Goal: Task Accomplishment & Management: Use online tool/utility

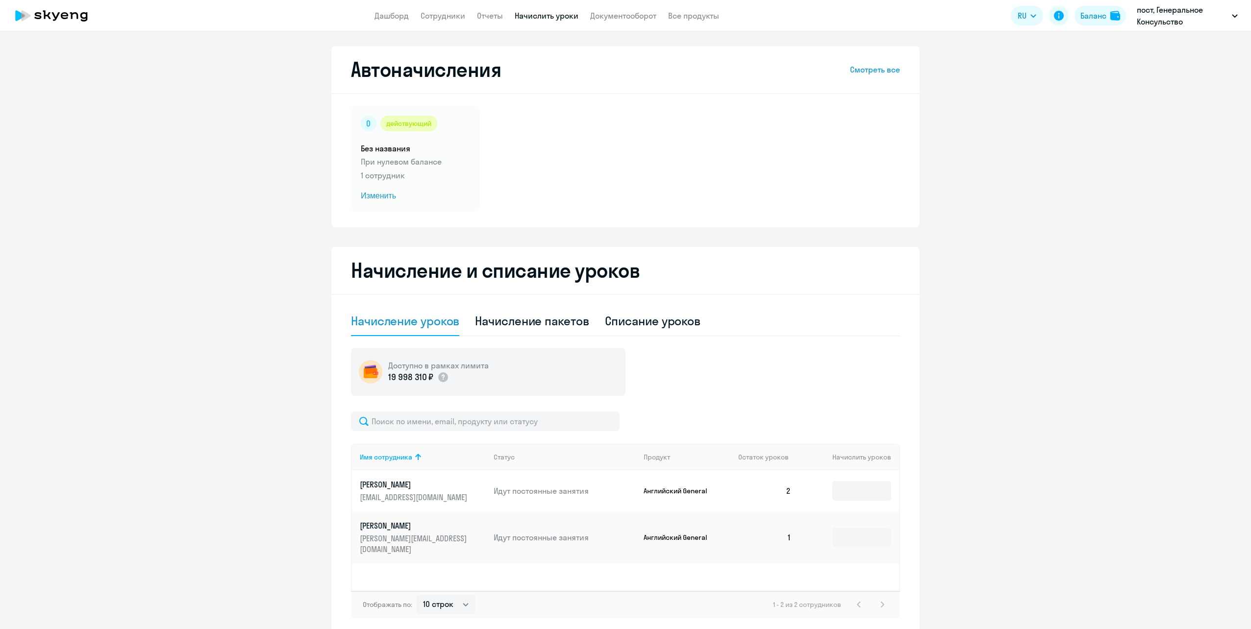
select select "10"
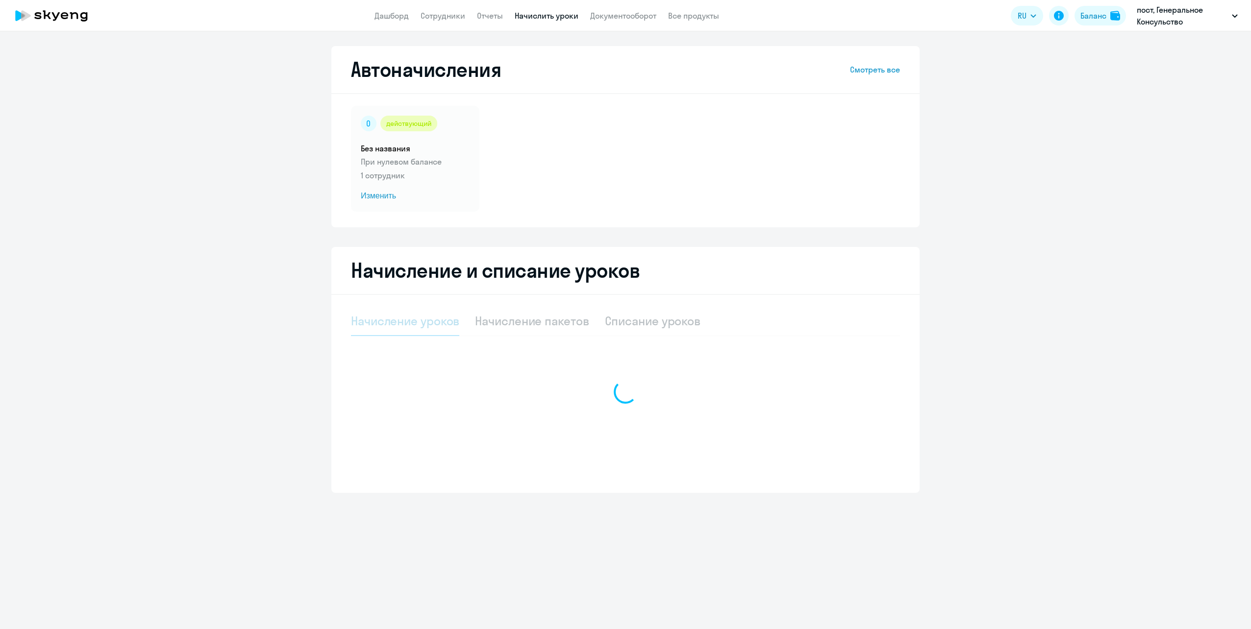
select select "10"
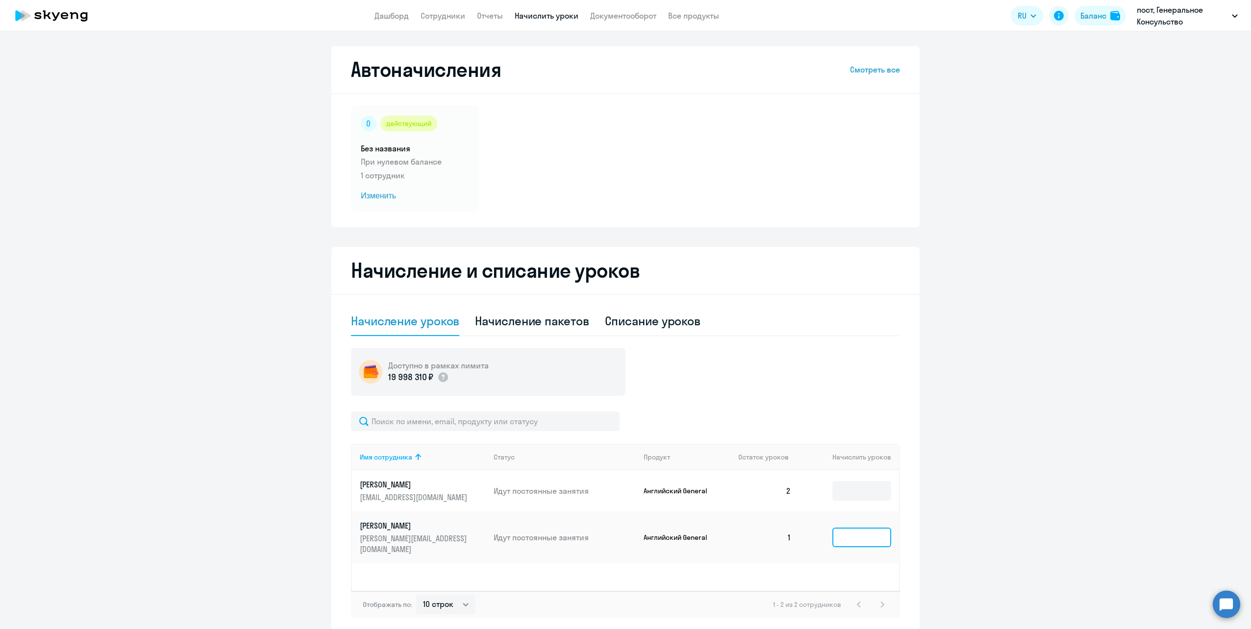
click at [855, 539] on input at bounding box center [861, 538] width 59 height 20
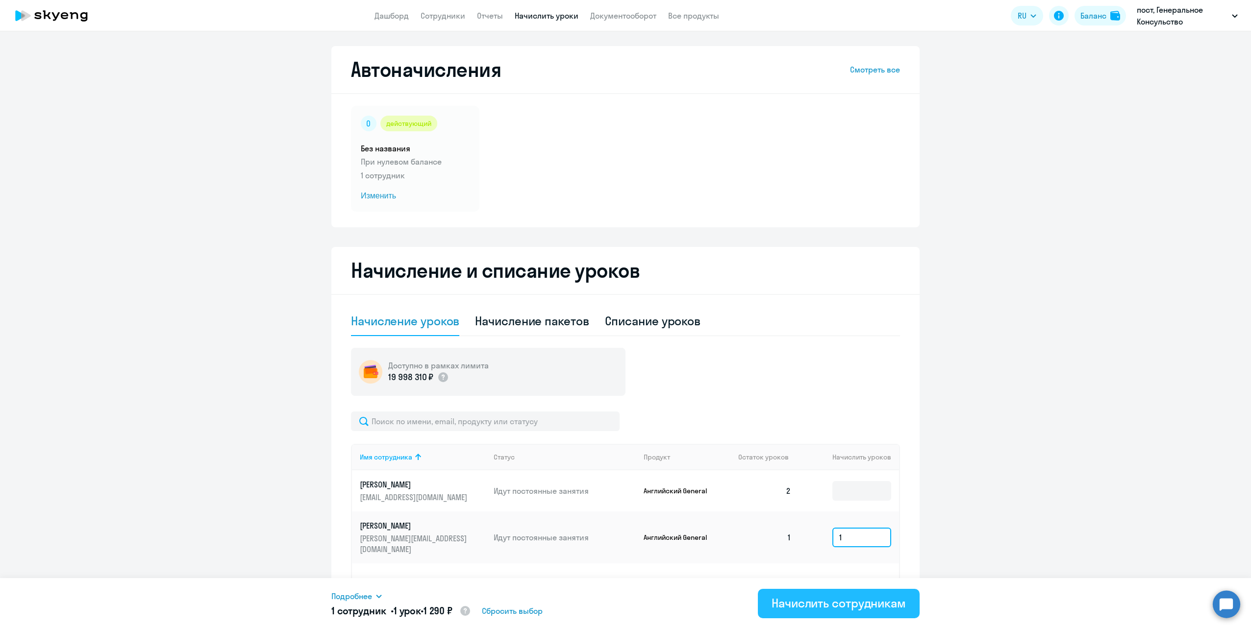
type input "1"
click at [785, 602] on div "Начислить сотрудникам" at bounding box center [839, 604] width 134 height 16
